Goal: Task Accomplishment & Management: Complete application form

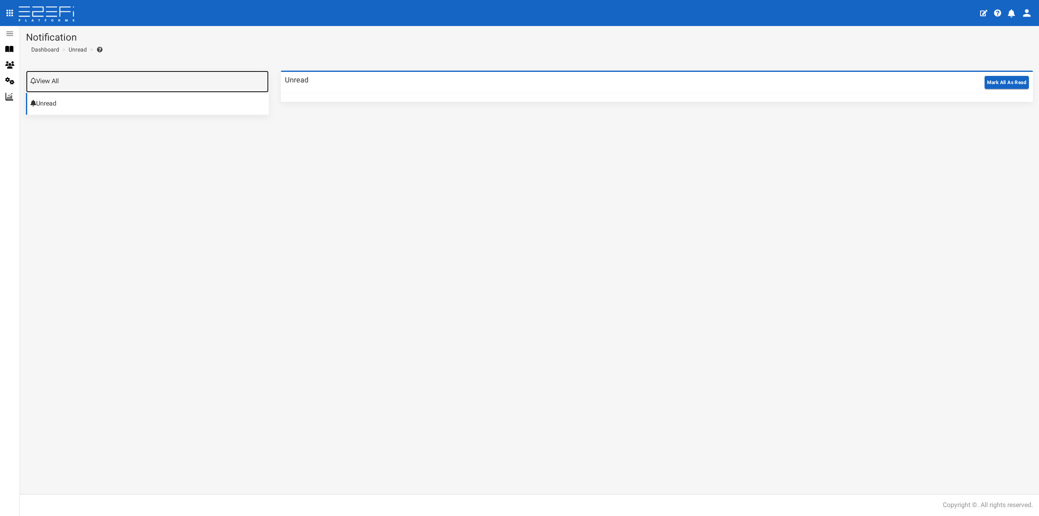
click at [63, 82] on link "View All" at bounding box center [147, 82] width 243 height 22
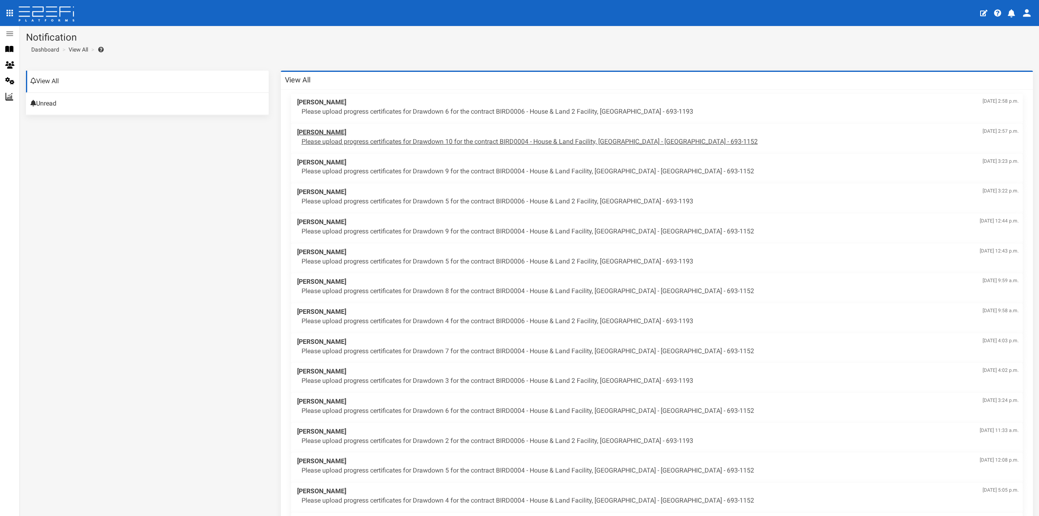
click at [516, 142] on p "Please upload progress certificates for Drawdown 10 for the contract BIRD0004 -…" at bounding box center [660, 141] width 717 height 9
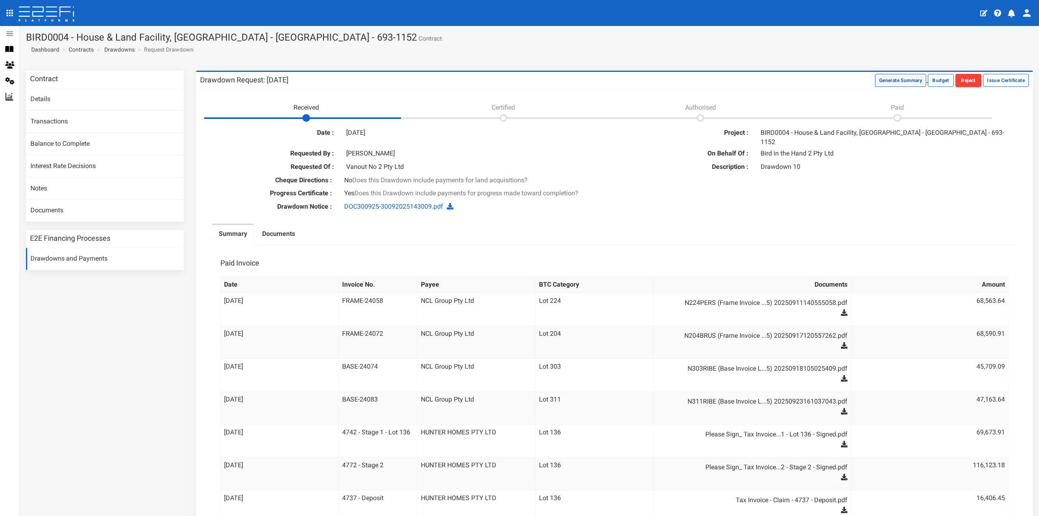
click at [886, 79] on button "Generate Summary" at bounding box center [900, 80] width 51 height 13
click at [995, 80] on button "Issue Certificate" at bounding box center [1006, 80] width 46 height 13
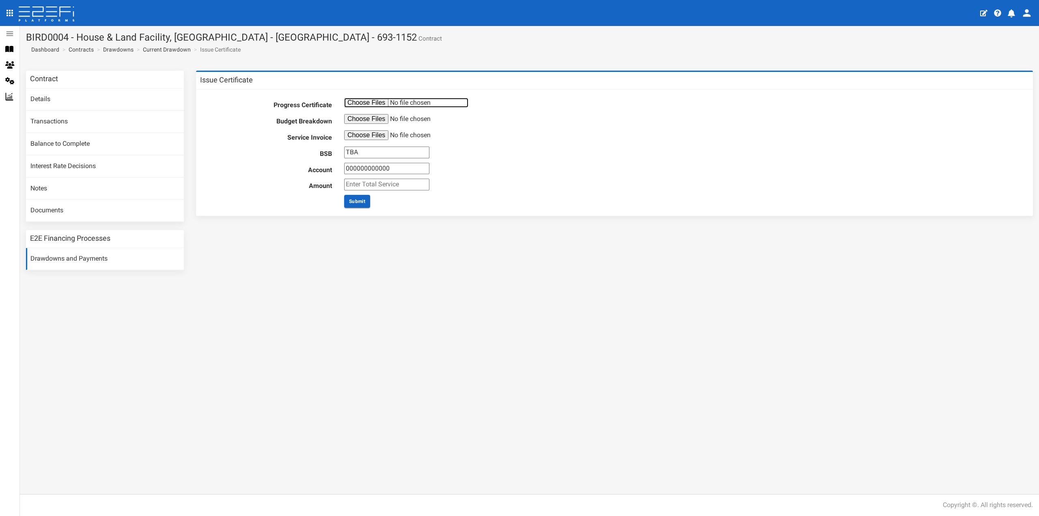
click at [363, 101] on input "file" at bounding box center [406, 103] width 124 height 10
type input "C:\fakepath\Progress Reports.pdf"
click at [371, 120] on input "file" at bounding box center [406, 119] width 124 height 10
type input "C:\fakepath\Job Summary.pdf"
click at [358, 136] on input "file" at bounding box center [406, 135] width 124 height 10
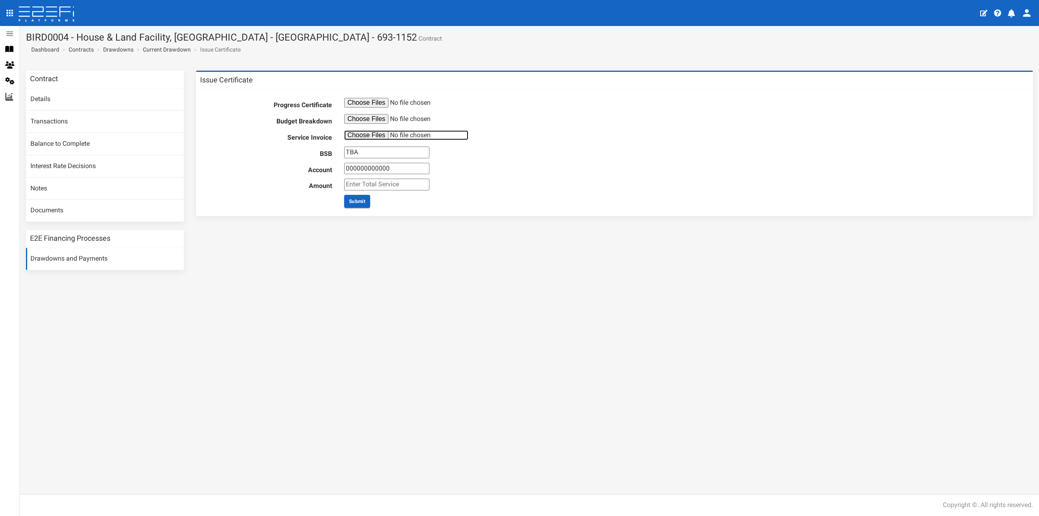
type input "C:\fakepath\Invoice-10794942.pdf"
click at [359, 153] on input "TBA" at bounding box center [386, 153] width 85 height 12
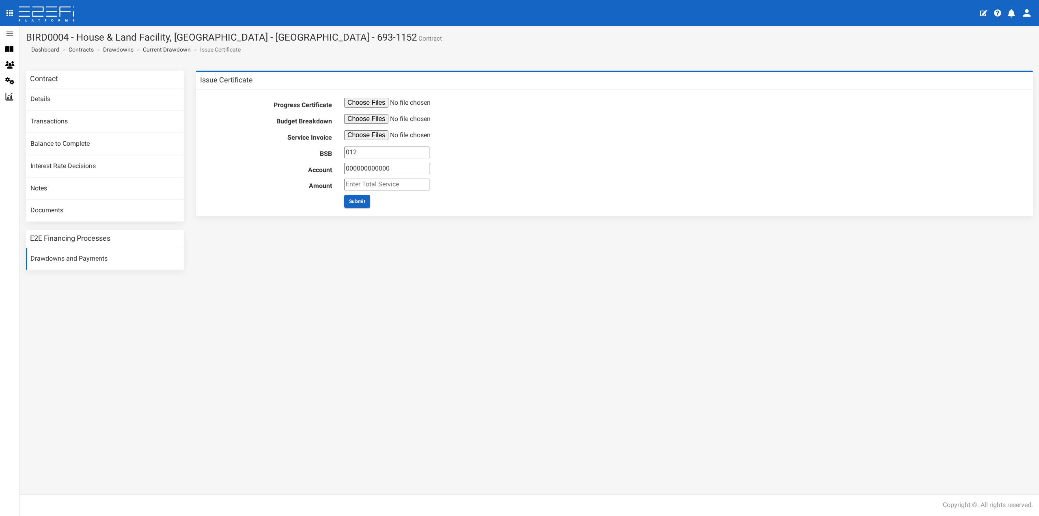
type input "012804"
click at [369, 164] on input "000000000000" at bounding box center [386, 169] width 85 height 12
type input "108237499"
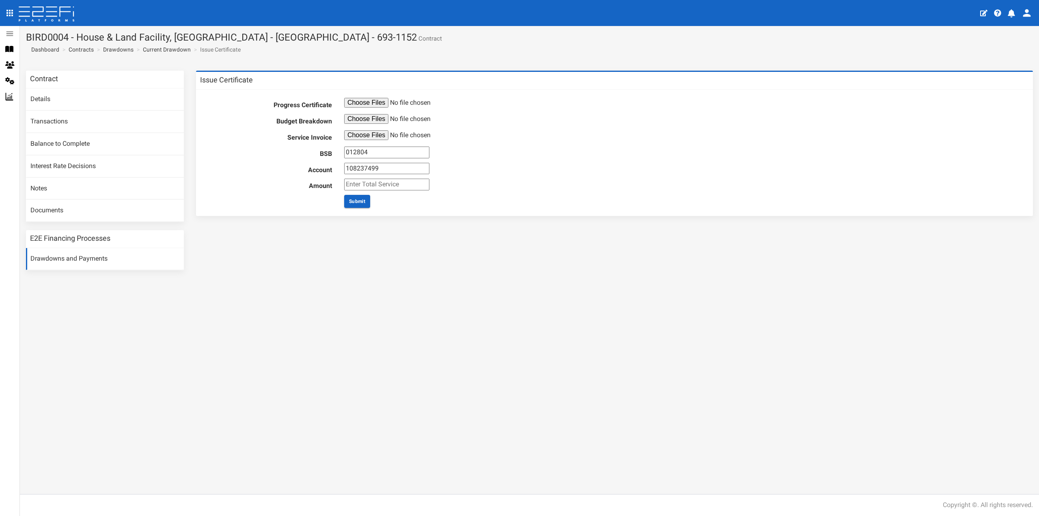
click at [364, 183] on input "number" at bounding box center [386, 185] width 85 height 12
type input "1540"
click at [359, 198] on button "Submit" at bounding box center [357, 201] width 26 height 13
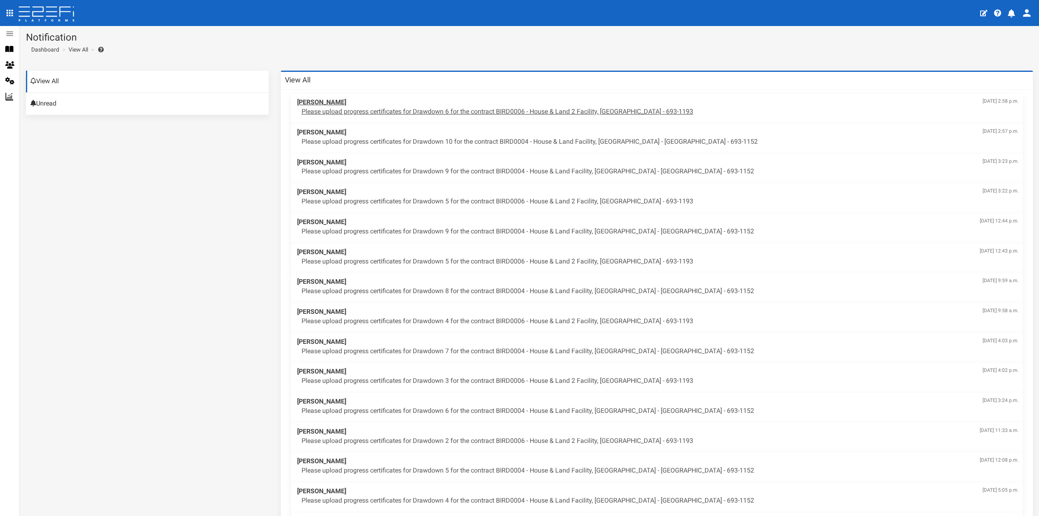
click at [528, 110] on p "Please upload progress certificates for Drawdown 6 for the contract BIRD0006 - …" at bounding box center [660, 111] width 717 height 9
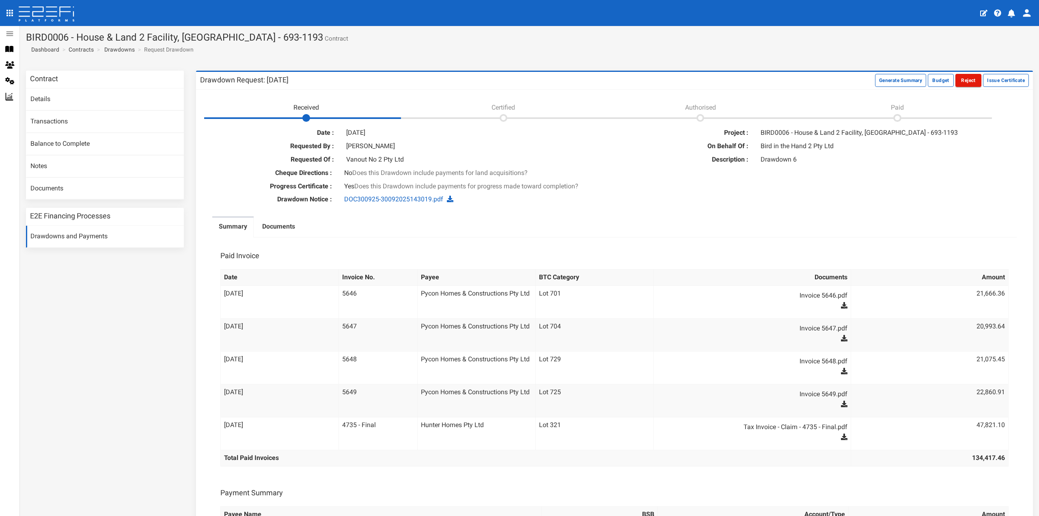
click at [963, 81] on button "Reject" at bounding box center [969, 80] width 26 height 13
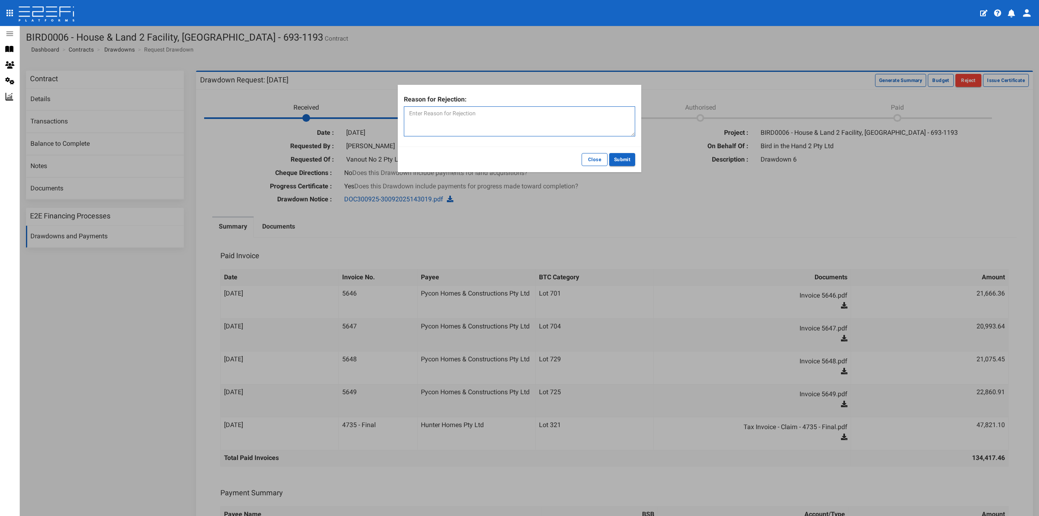
click at [470, 116] on textarea at bounding box center [519, 121] width 231 height 30
type textarea "As If Complete reports not yet conducted. Client has not provided Construction …"
click at [619, 161] on button "Submit" at bounding box center [622, 159] width 26 height 13
